Goal: Task Accomplishment & Management: Complete application form

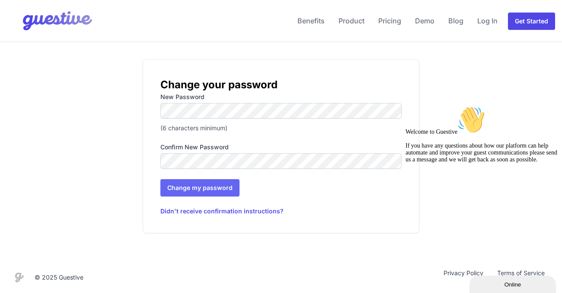
click at [216, 190] on input "Change my password" at bounding box center [199, 187] width 79 height 17
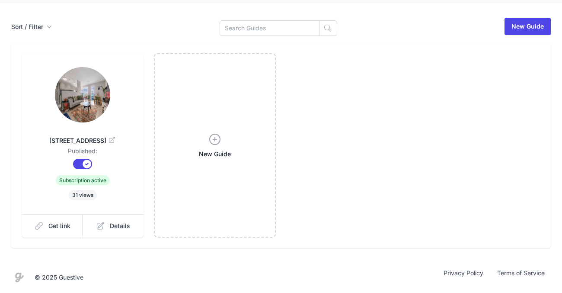
scroll to position [45, 0]
click at [212, 139] on icon at bounding box center [215, 139] width 14 height 14
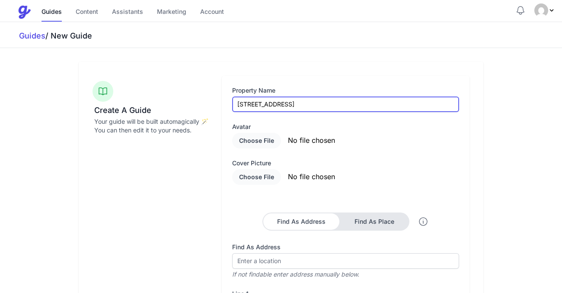
type input "[STREET_ADDRESS]"
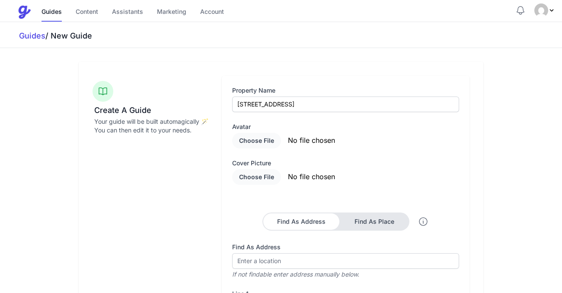
click at [264, 140] on input "file" at bounding box center [305, 141] width 147 height 16
click at [260, 180] on input "file" at bounding box center [305, 177] width 147 height 16
type input "C:\fakepath\Screenshot [DATE] 14.21.52.png"
